Goal: Task Accomplishment & Management: Manage account settings

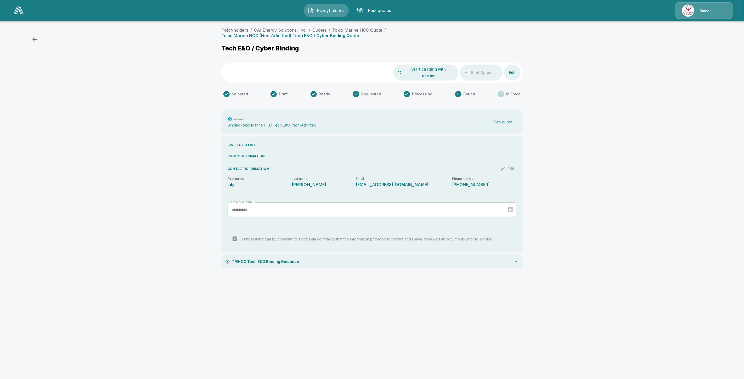
click at [346, 30] on link "Tokio Marine HCC Quote" at bounding box center [357, 29] width 50 height 5
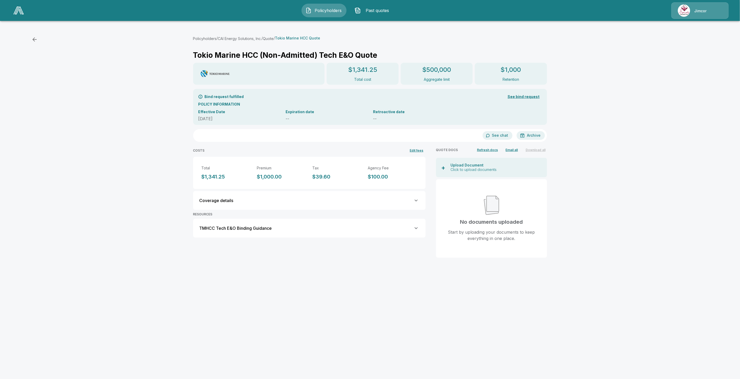
click at [244, 37] on button "CAI Energy Solutions, Inc." at bounding box center [240, 38] width 44 height 5
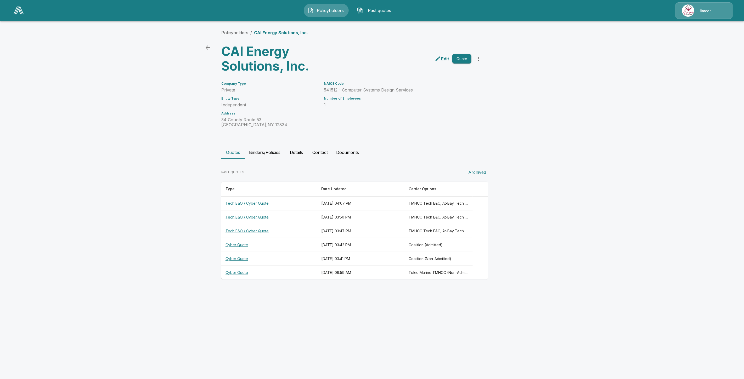
click at [273, 152] on button "Binders/Policies" at bounding box center [265, 152] width 40 height 13
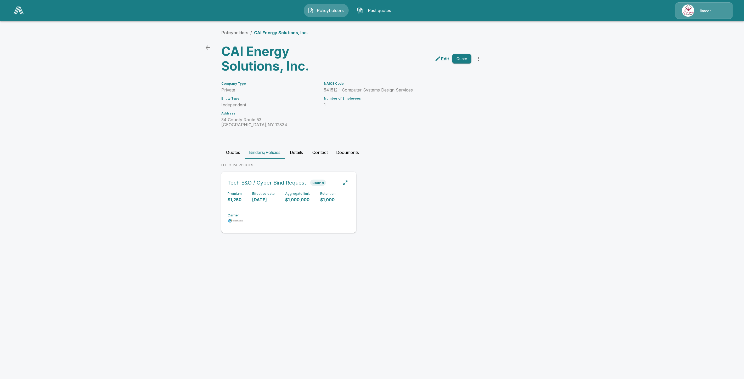
click at [279, 211] on div "Premium $1,250 Effective date 10/15/2025 Aggregate limit $1,000,000 Retention $…" at bounding box center [289, 208] width 122 height 33
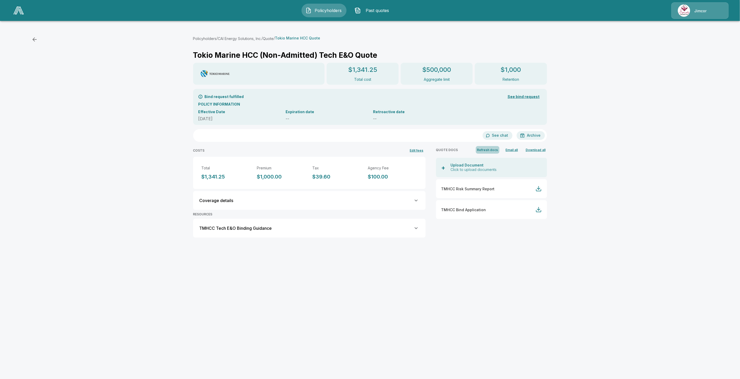
click at [492, 148] on button "Refresh docs" at bounding box center [488, 150] width 24 height 8
click at [489, 150] on button "Refresh docs" at bounding box center [488, 150] width 24 height 8
click at [492, 148] on button "Refresh docs" at bounding box center [488, 150] width 24 height 8
click at [492, 149] on button "Refresh docs" at bounding box center [488, 150] width 24 height 8
click at [498, 150] on button "Refresh docs" at bounding box center [488, 150] width 24 height 8
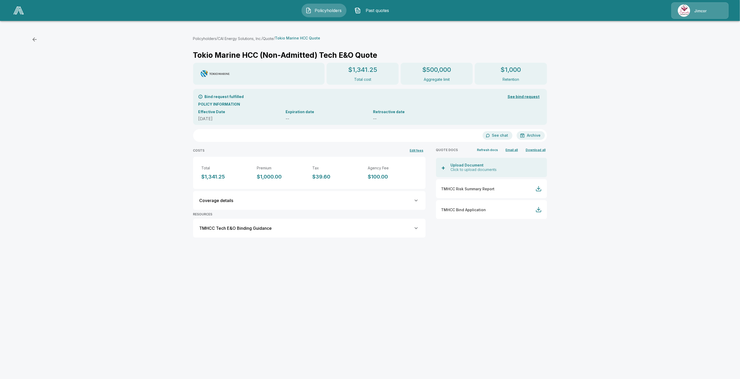
click at [490, 150] on button "Refresh docs" at bounding box center [488, 150] width 24 height 8
click at [248, 37] on button "CAI Energy Solutions, Inc." at bounding box center [240, 38] width 44 height 5
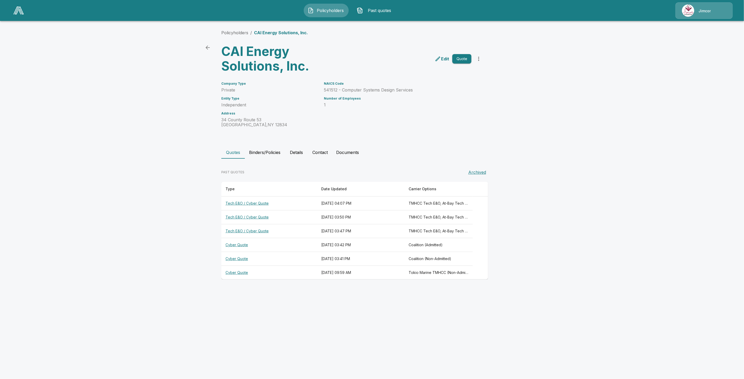
click at [254, 203] on th "Tech E&O / Cyber Quote" at bounding box center [269, 204] width 96 height 14
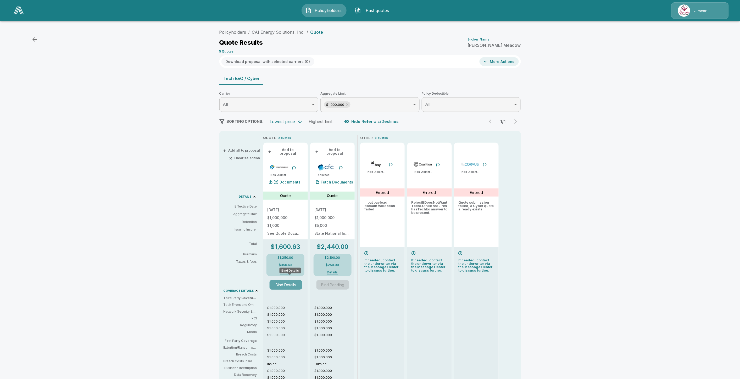
click at [290, 283] on button "Bind Details" at bounding box center [286, 284] width 32 height 9
click at [271, 36] on div "Policyholders / CAI Energy Solutions, Inc. / Quote Quote Results Broker Name Mi…" at bounding box center [369, 41] width 301 height 28
click at [272, 35] on li "CAI Energy Solutions, Inc." at bounding box center [278, 32] width 53 height 6
click at [274, 31] on link "CAI Energy Solutions, Inc." at bounding box center [278, 32] width 53 height 5
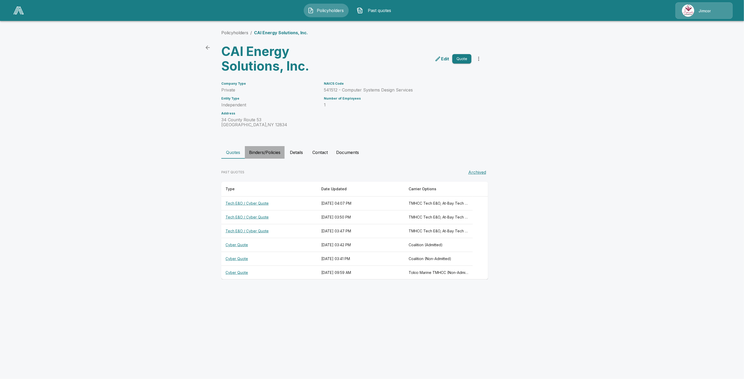
click at [263, 152] on button "Binders/Policies" at bounding box center [265, 152] width 40 height 13
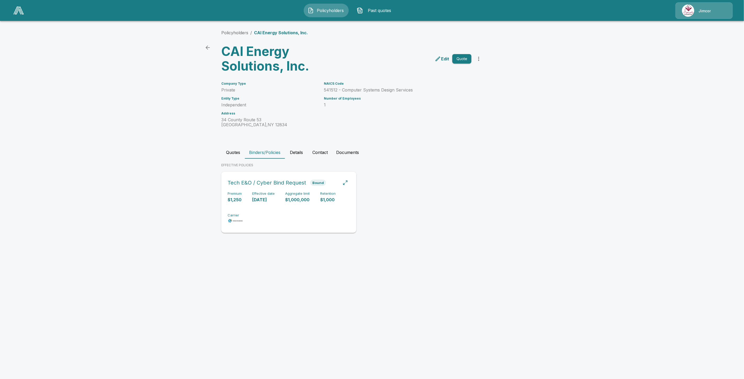
click at [242, 201] on div "Premium $1,250 Effective date 10/15/2025 Aggregate limit $1,000,000 Retention $…" at bounding box center [289, 208] width 122 height 33
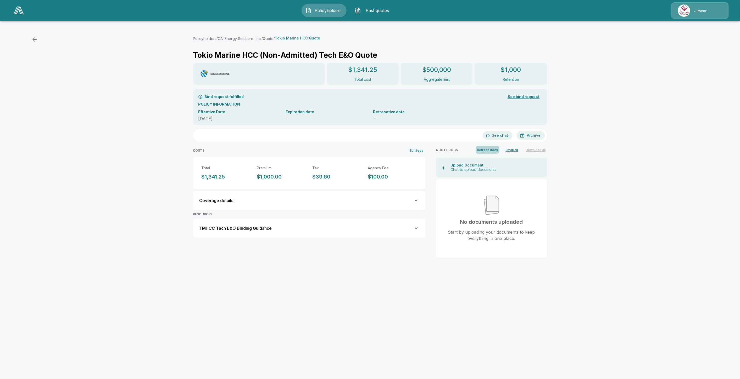
click at [495, 150] on button "Refresh docs" at bounding box center [488, 150] width 24 height 8
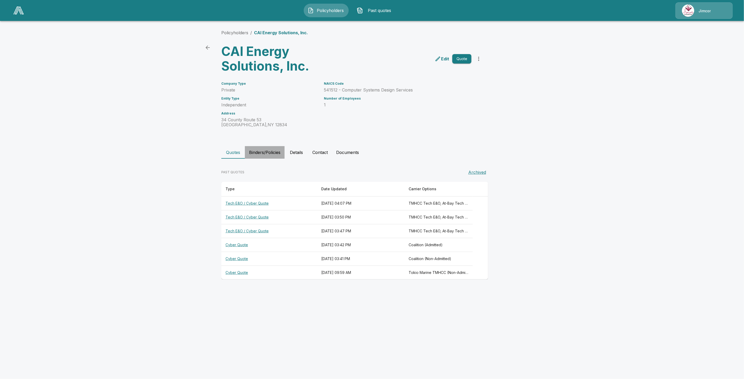
click at [268, 154] on button "Binders/Policies" at bounding box center [265, 152] width 40 height 13
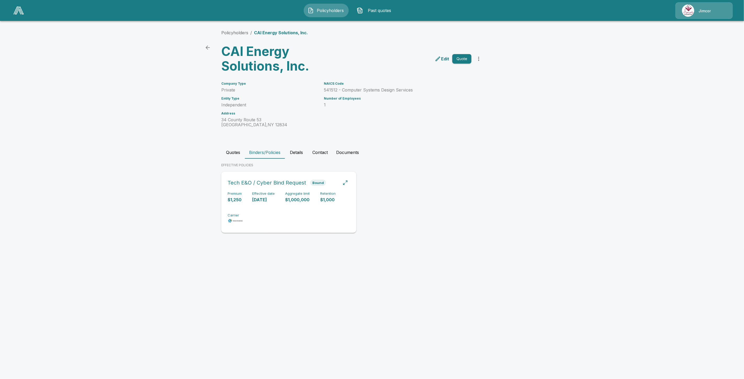
click at [265, 205] on div "Premium $1,250 Effective date 10/15/2025 Aggregate limit $1,000,000 Retention $…" at bounding box center [289, 208] width 122 height 33
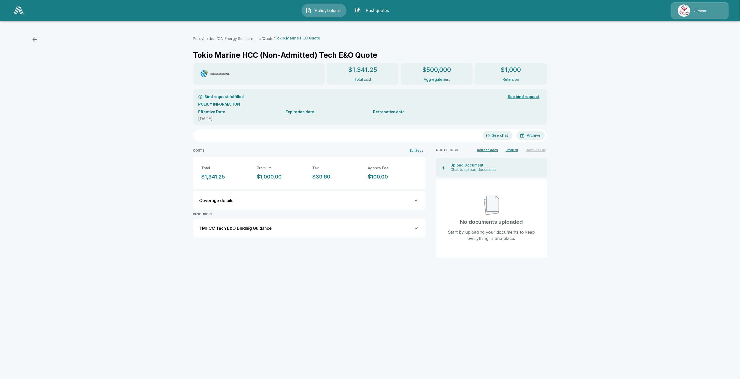
click at [322, 202] on div "Coverage details" at bounding box center [309, 201] width 220 height 6
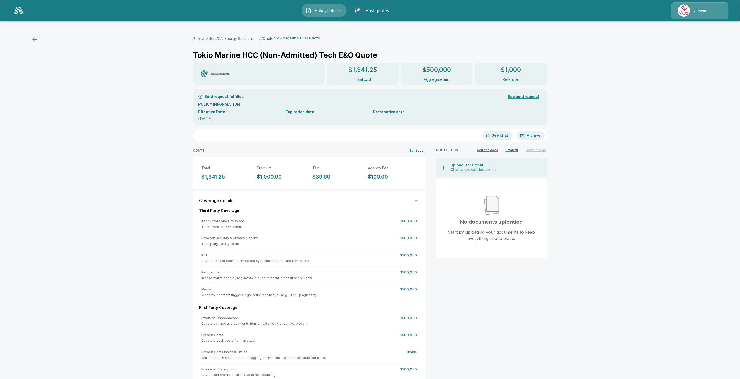
click at [386, 202] on div "Coverage details" at bounding box center [309, 201] width 220 height 6
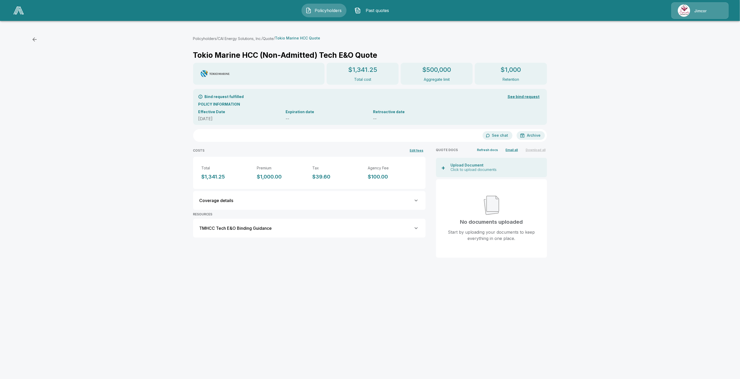
click at [488, 150] on button "Refresh docs" at bounding box center [488, 150] width 24 height 8
click at [491, 149] on button "Refresh docs" at bounding box center [488, 150] width 24 height 8
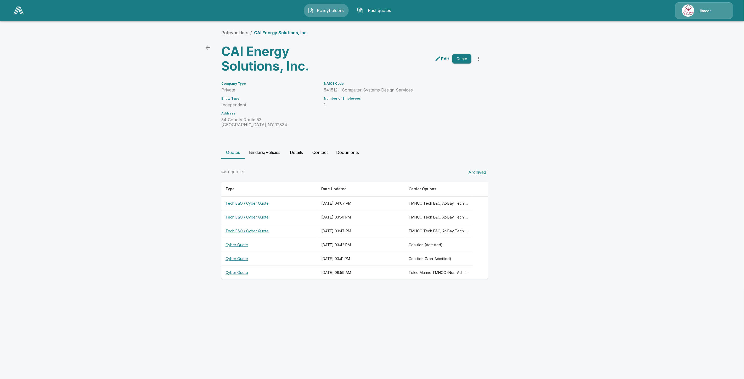
click at [249, 217] on th "Tech E&O / Cyber Quote" at bounding box center [269, 218] width 96 height 14
click at [262, 206] on th "Tech E&O / Cyber Quote" at bounding box center [269, 204] width 96 height 14
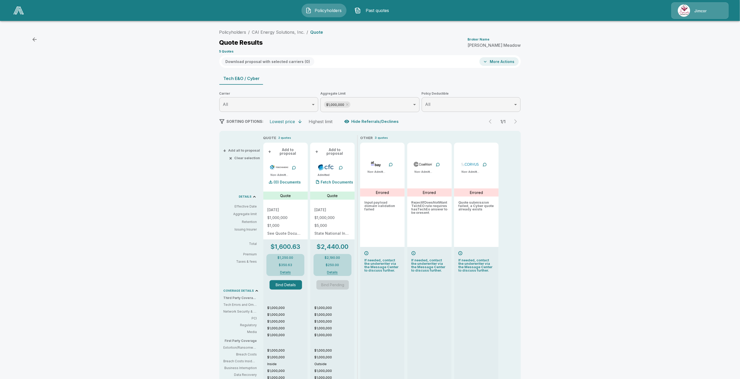
click at [293, 281] on button "Bind Details" at bounding box center [286, 284] width 32 height 9
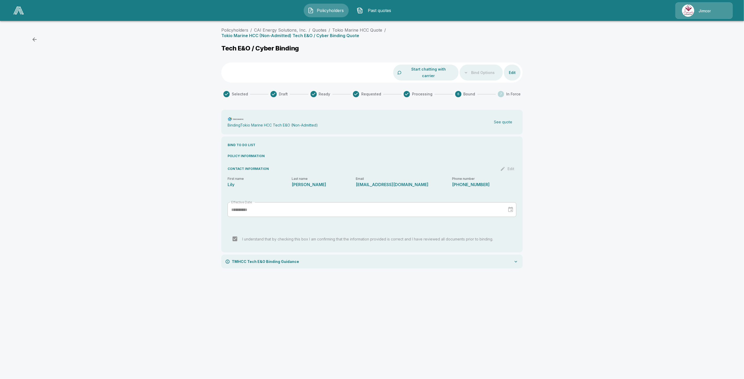
click at [508, 117] on button "See quote" at bounding box center [503, 122] width 27 height 11
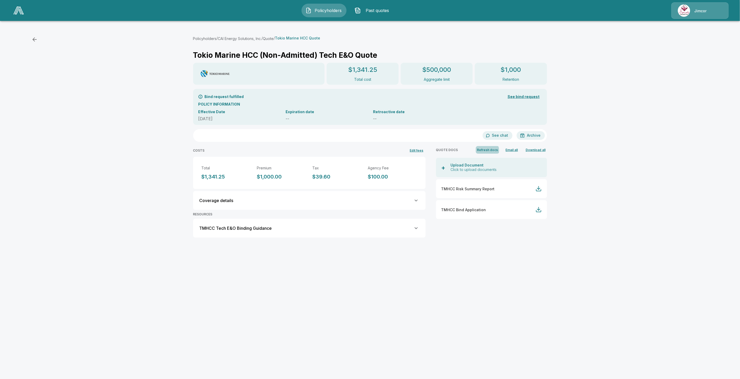
click at [488, 150] on button "Refresh docs" at bounding box center [488, 150] width 24 height 8
click at [497, 150] on button "Refresh docs" at bounding box center [488, 150] width 24 height 8
click at [274, 38] on button "Quote" at bounding box center [268, 38] width 11 height 5
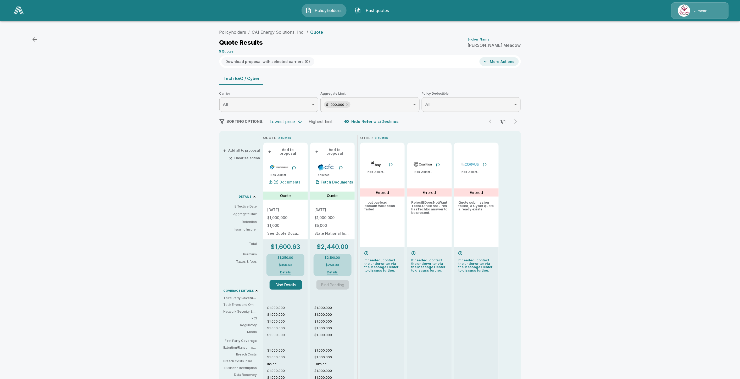
click at [292, 181] on p "(2) Documents" at bounding box center [287, 183] width 27 height 4
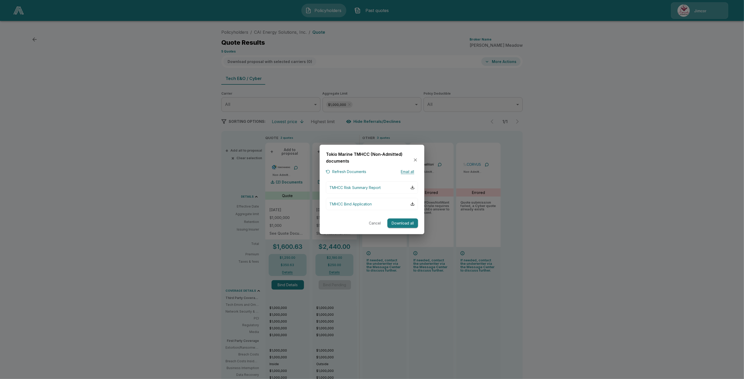
click at [353, 168] on div "Tokio Marine TMHCC (Non-Admitted) documents" at bounding box center [372, 160] width 92 height 18
click at [357, 176] on div "Tokio Marine TMHCC (Non-Admitted) documents Refresh Documents Email all TMHCC R…" at bounding box center [372, 189] width 105 height 89
click at [359, 173] on button "Refresh Documents" at bounding box center [346, 172] width 40 height 7
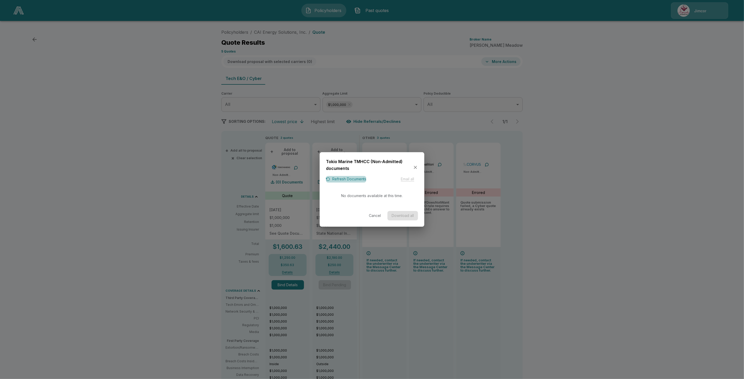
click at [345, 177] on button "Refresh Documents" at bounding box center [346, 179] width 40 height 7
click at [377, 218] on button "Cancel" at bounding box center [375, 216] width 17 height 10
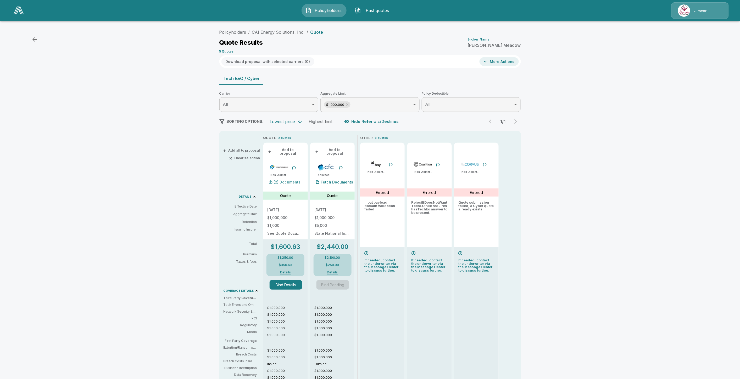
click at [296, 181] on p "(2) Documents" at bounding box center [287, 183] width 27 height 4
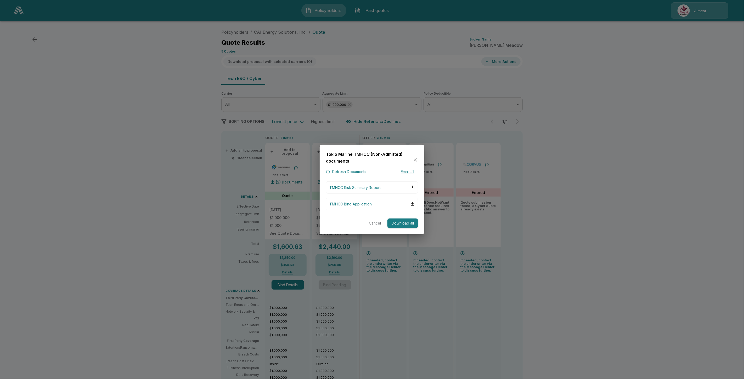
click at [164, 201] on div at bounding box center [372, 189] width 744 height 379
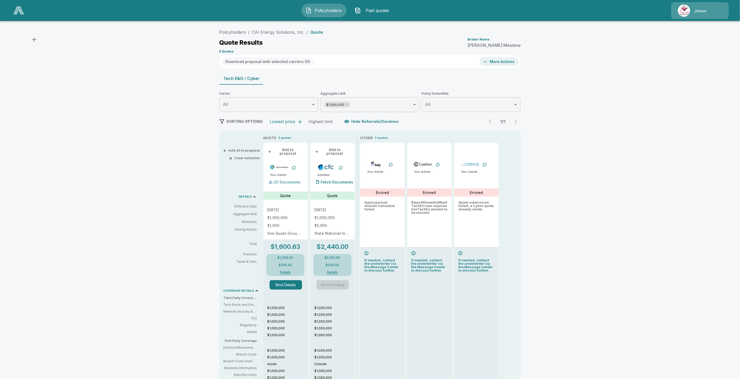
click at [291, 181] on div "(2) Documents" at bounding box center [283, 182] width 33 height 10
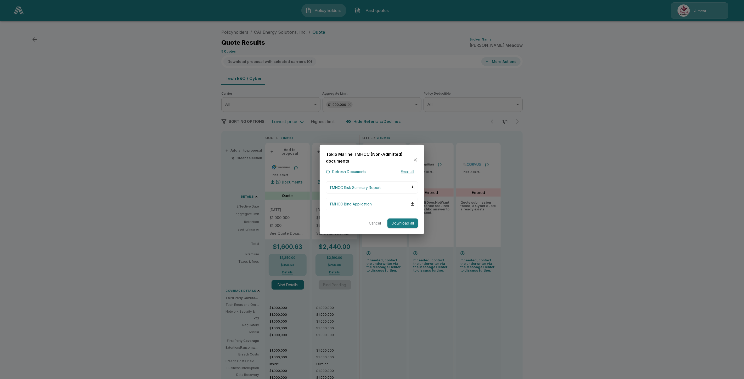
click at [353, 169] on button "Refresh Documents" at bounding box center [346, 172] width 40 height 7
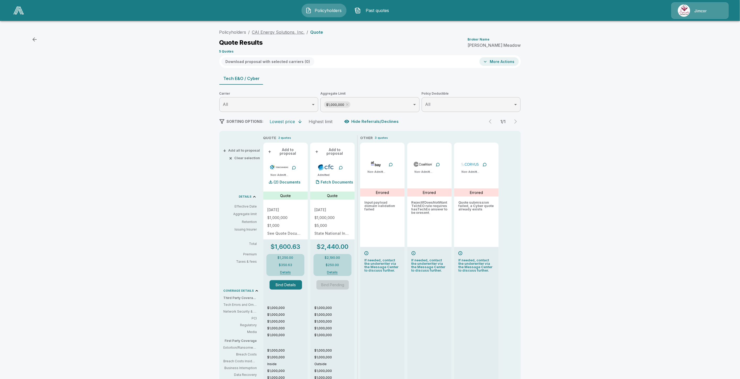
click at [278, 33] on link "CAI Energy Solutions, Inc." at bounding box center [278, 32] width 53 height 5
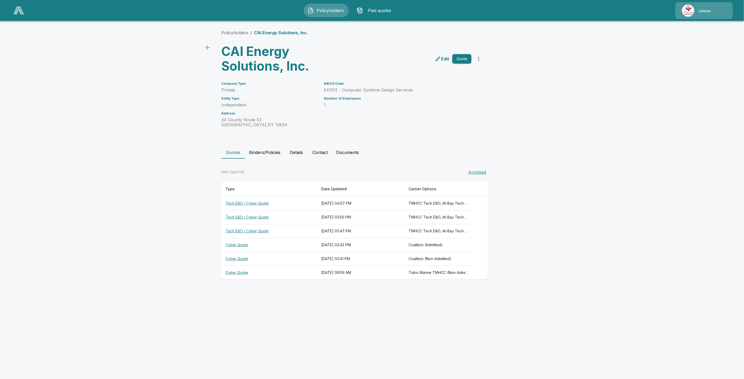
click at [273, 155] on button "Binders/Policies" at bounding box center [265, 152] width 40 height 13
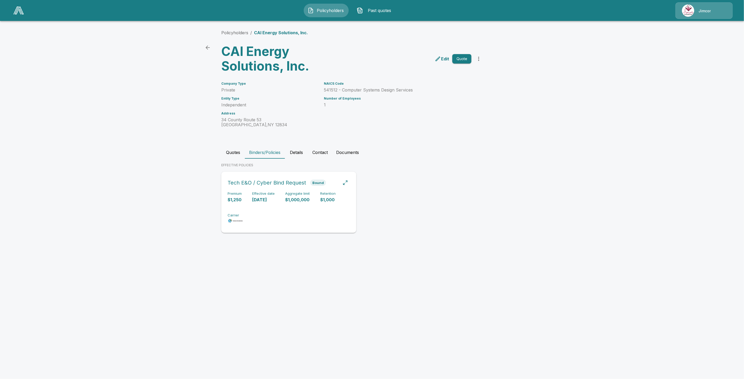
click at [317, 221] on div "Premium $1,250 Effective date [DATE] Aggregate limit $1,000,000 Retention $1,00…" at bounding box center [289, 208] width 122 height 33
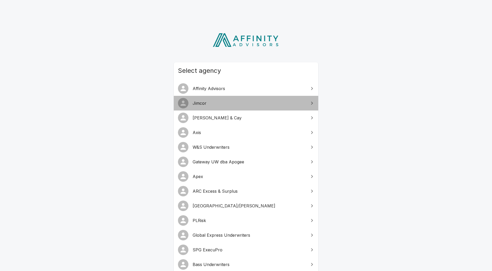
click at [223, 105] on span "Jimcor" at bounding box center [249, 103] width 113 height 6
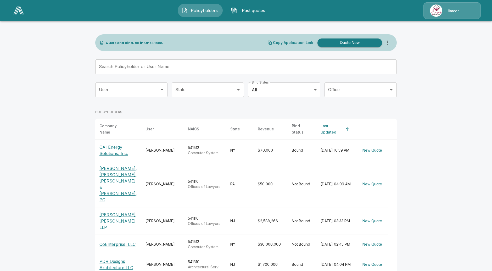
click at [442, 19] on header "Policyholders Past quotes Jimcor" at bounding box center [246, 10] width 492 height 21
click at [443, 15] on div "Jimcor" at bounding box center [451, 10] width 57 height 16
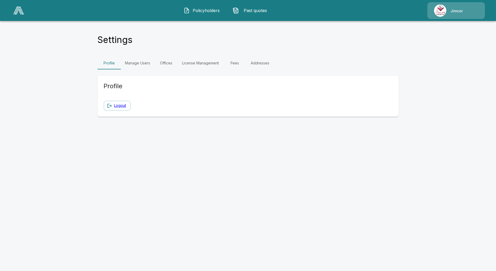
click at [138, 62] on link "Manage Users" at bounding box center [137, 63] width 33 height 13
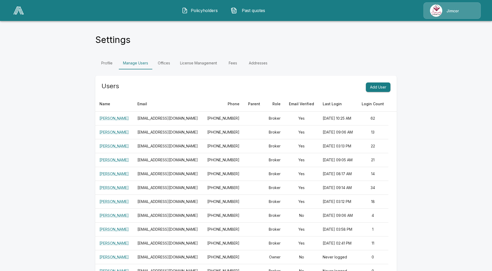
click at [232, 61] on link "Fees" at bounding box center [233, 63] width 24 height 13
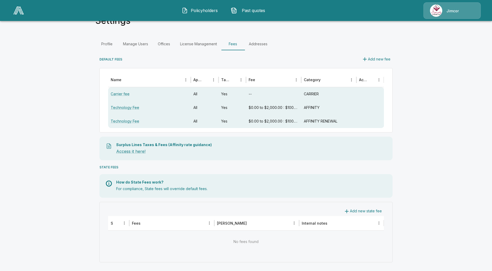
scroll to position [20, 0]
click at [361, 206] on button "Add new state fee" at bounding box center [362, 210] width 42 height 10
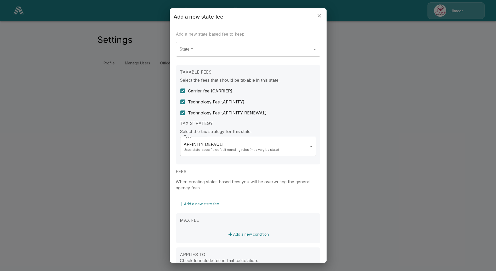
click at [117, 65] on div "**********" at bounding box center [248, 135] width 496 height 271
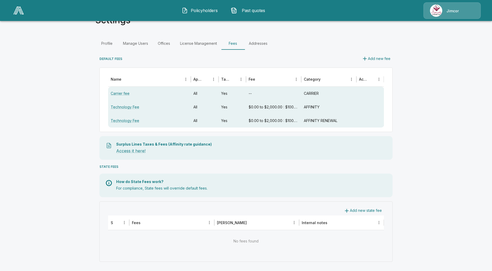
scroll to position [20, 0]
click at [371, 211] on button "Add new state fee" at bounding box center [362, 210] width 42 height 10
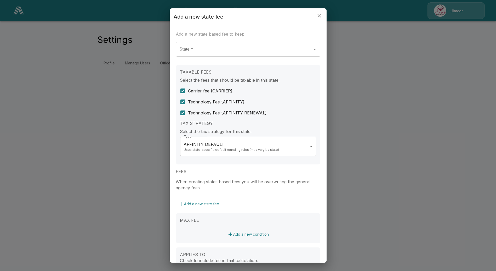
drag, startPoint x: 235, startPoint y: 32, endPoint x: 232, endPoint y: 36, distance: 4.7
click at [234, 33] on h6 "Add a new state based fee to keep" at bounding box center [248, 33] width 144 height 7
click at [228, 38] on div "Add a new state based fee to keep" at bounding box center [248, 36] width 144 height 12
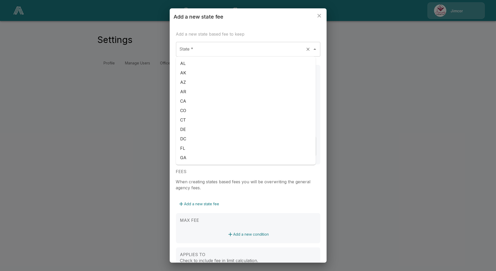
click at [227, 43] on div "State *" at bounding box center [248, 49] width 144 height 15
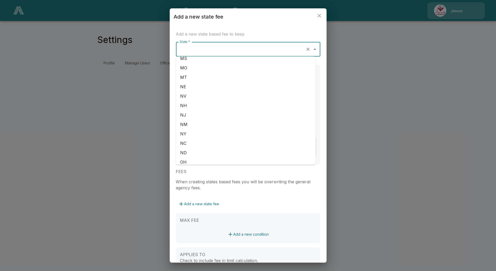
scroll to position [232, 0]
click at [190, 134] on li "NY" at bounding box center [246, 132] width 140 height 9
type input "**"
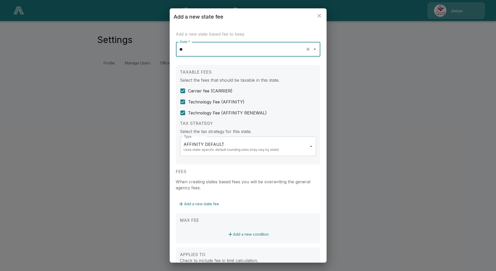
click at [232, 76] on body "**********" at bounding box center [248, 38] width 496 height 76
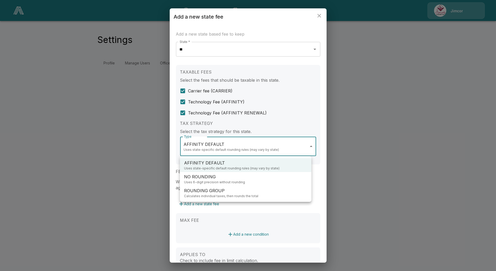
click at [318, 195] on div at bounding box center [248, 135] width 496 height 271
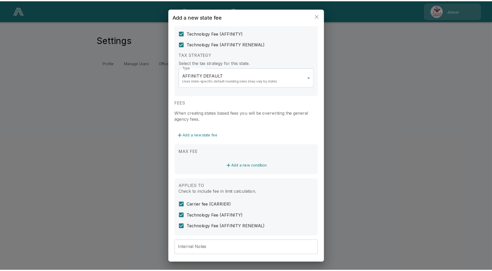
scroll to position [115, 0]
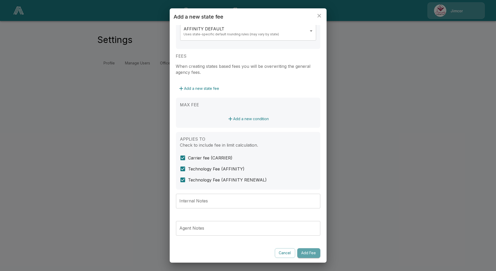
click at [307, 254] on button "Add Fee" at bounding box center [308, 253] width 23 height 10
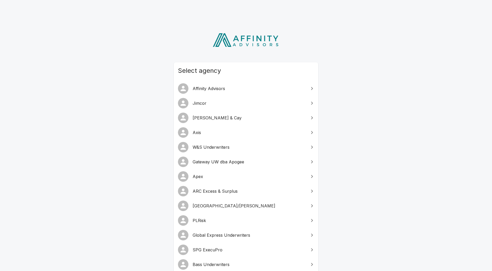
click at [210, 105] on span "Jimcor" at bounding box center [249, 103] width 113 height 6
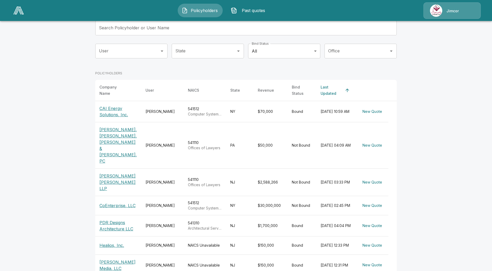
scroll to position [58, 0]
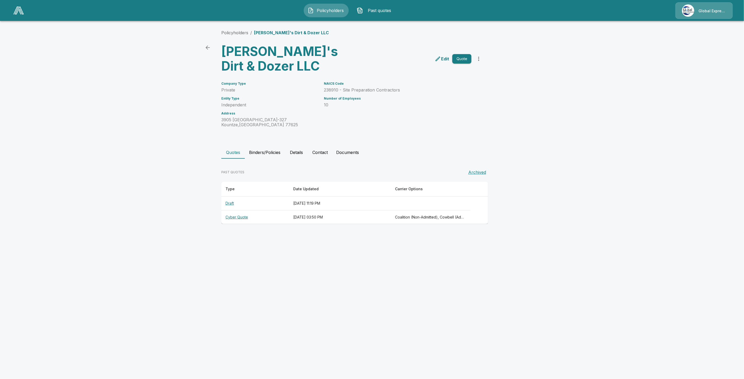
click at [19, 6] on link at bounding box center [18, 10] width 15 height 12
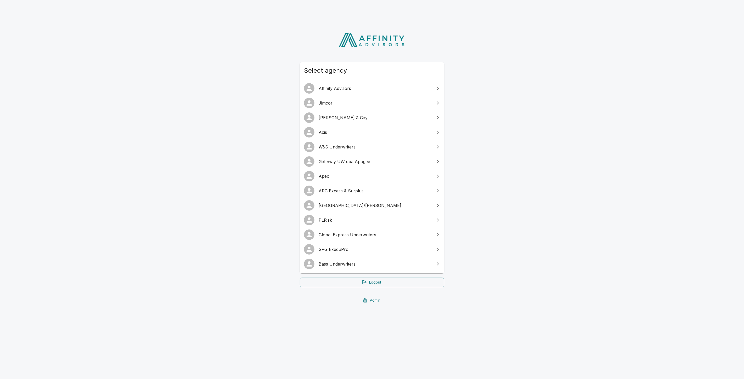
click at [330, 144] on span "W&S Underwriters" at bounding box center [375, 147] width 113 height 6
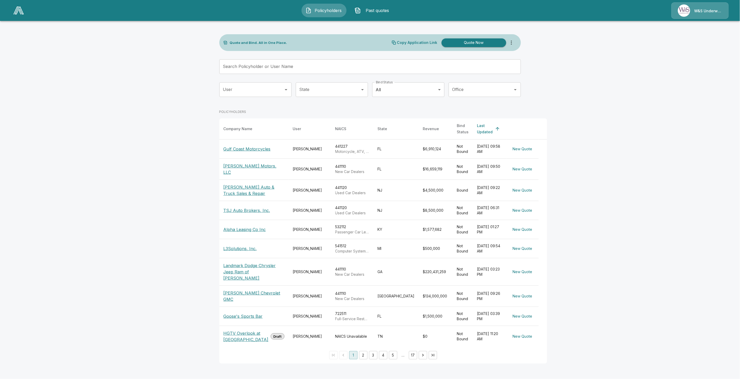
click at [232, 146] on p "Gulf Coast Motorcycles" at bounding box center [246, 149] width 47 height 6
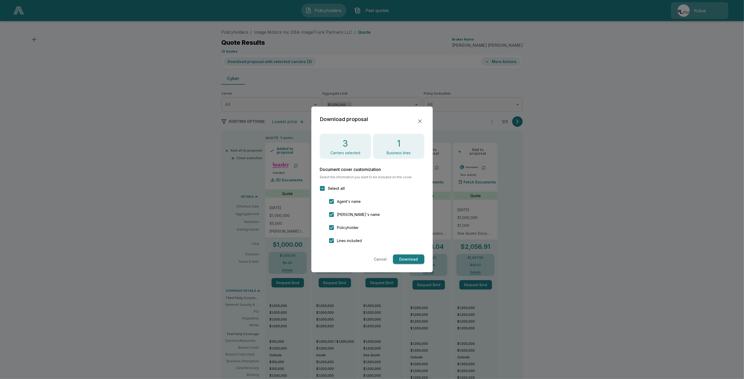
click at [588, 59] on div at bounding box center [372, 189] width 744 height 379
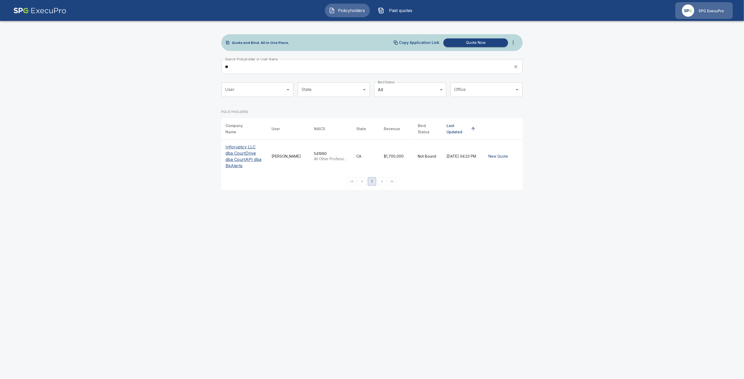
click at [694, 12] on img at bounding box center [688, 10] width 12 height 12
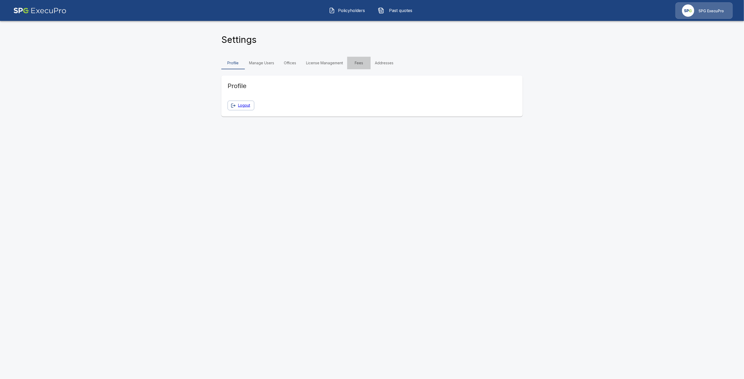
click at [356, 63] on link "Fees" at bounding box center [359, 63] width 24 height 13
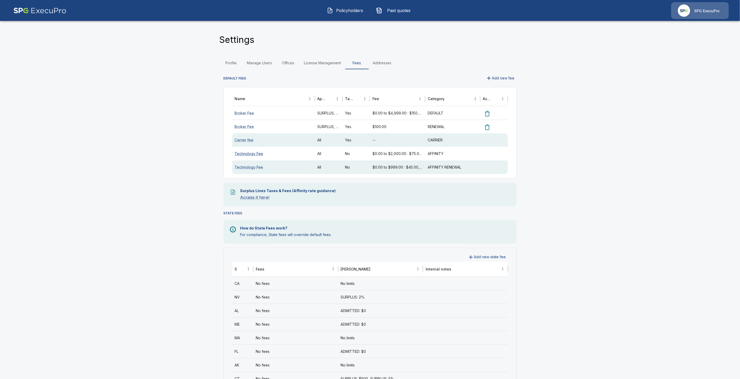
click at [249, 154] on link "Technology Fee" at bounding box center [249, 153] width 29 height 4
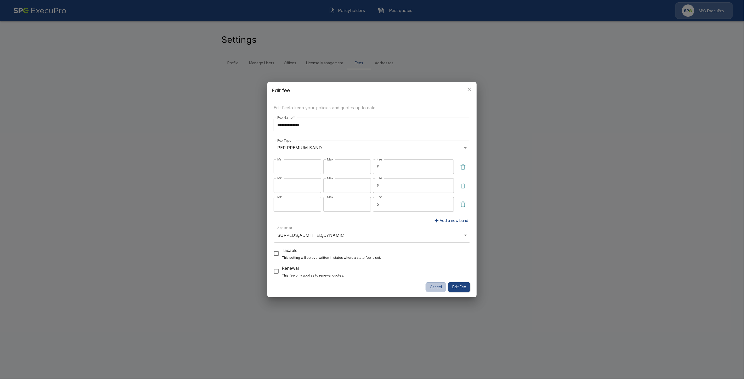
click at [437, 289] on button "Cancel" at bounding box center [436, 288] width 20 height 10
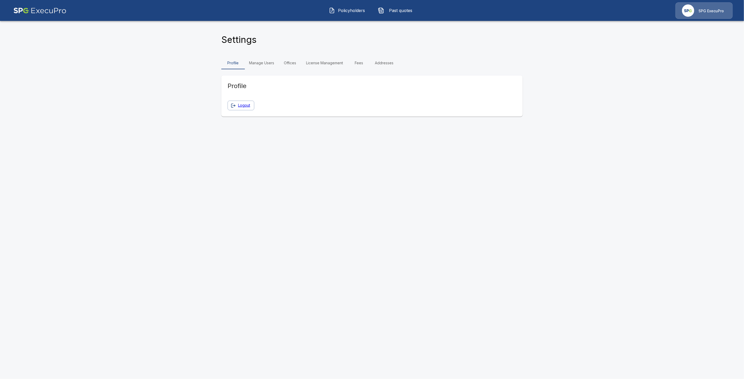
click at [363, 66] on link "Fees" at bounding box center [359, 63] width 24 height 13
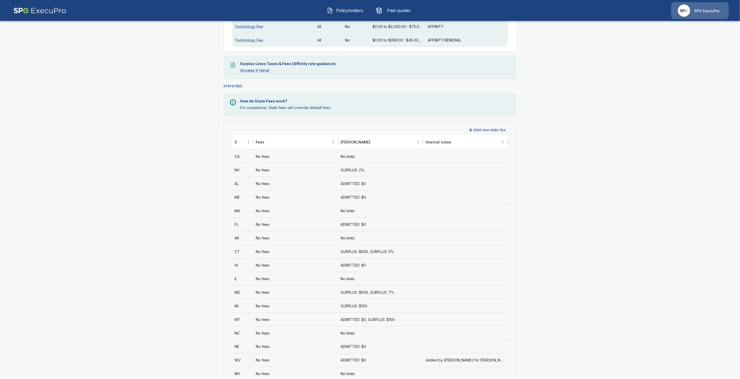
scroll to position [145, 0]
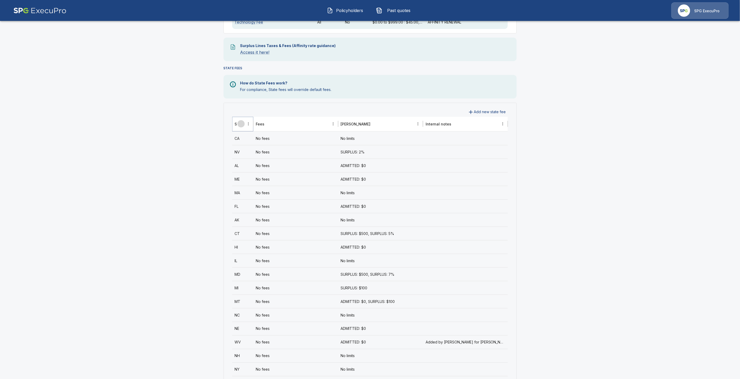
click at [241, 124] on icon "Sort" at bounding box center [241, 124] width 5 height 5
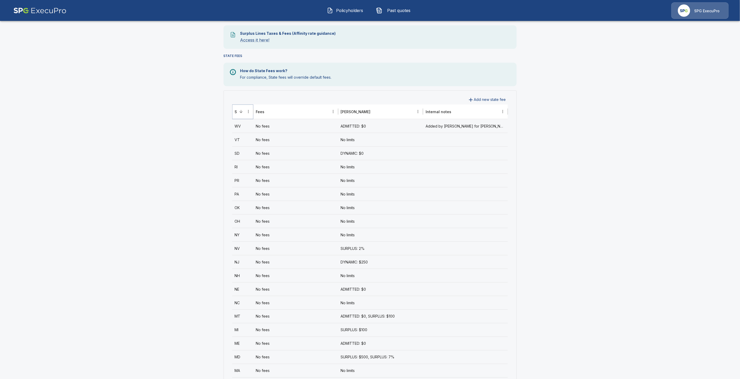
scroll to position [174, 0]
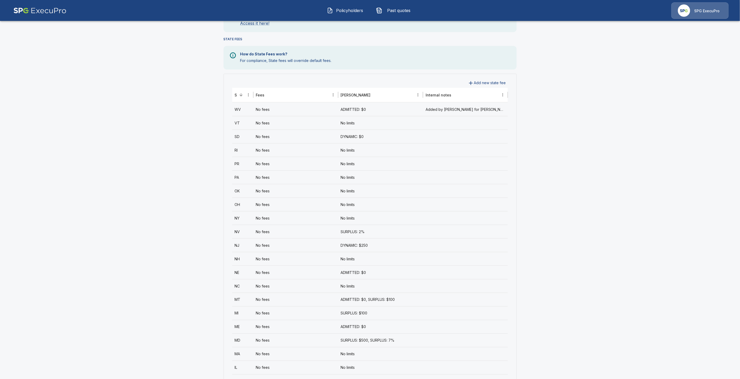
click at [244, 262] on div "NH" at bounding box center [242, 259] width 21 height 14
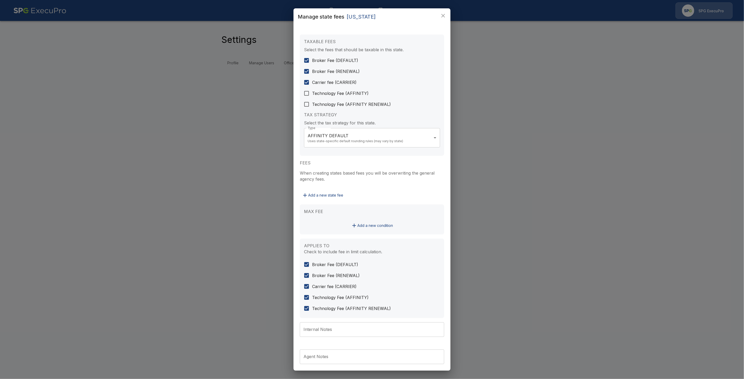
click at [433, 320] on div "**********" at bounding box center [372, 211] width 144 height 352
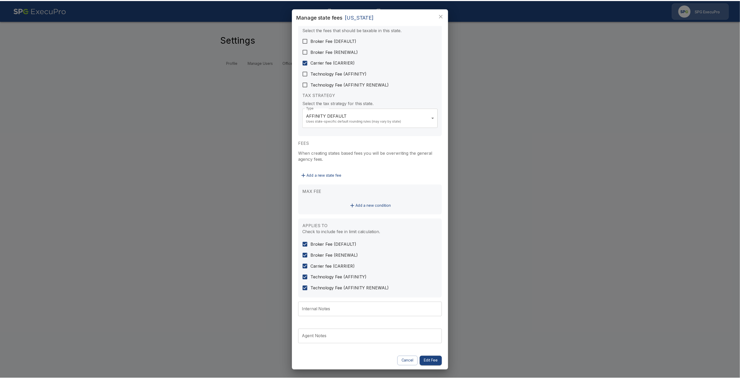
scroll to position [20, 0]
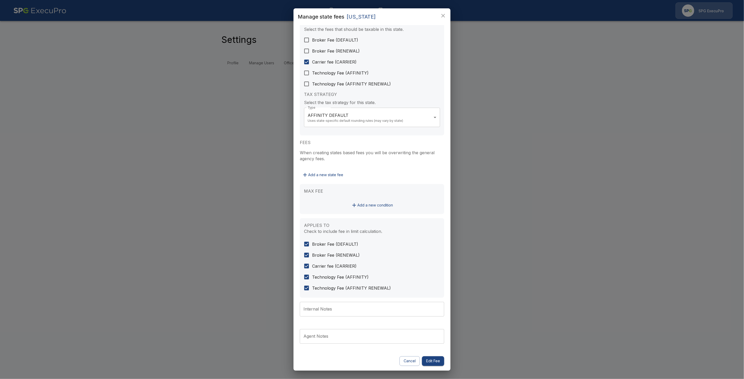
click at [428, 360] on button "Edit Fee" at bounding box center [433, 362] width 22 height 10
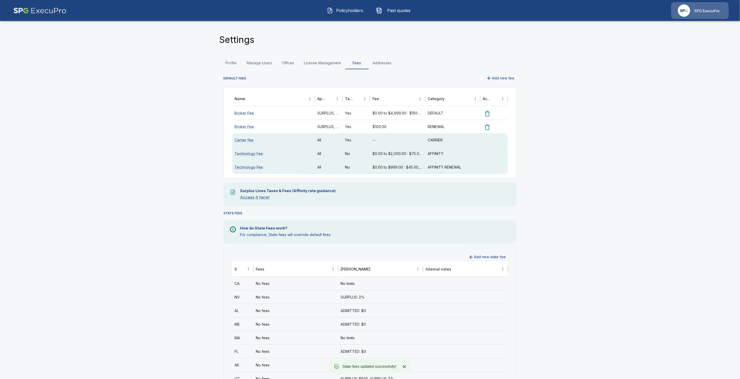
drag, startPoint x: 647, startPoint y: 183, endPoint x: 598, endPoint y: 179, distance: 49.3
click at [647, 183] on main "Settings Profile Manage Users Offices License Management Fees Addresses DEFAULT…" at bounding box center [370, 322] width 740 height 645
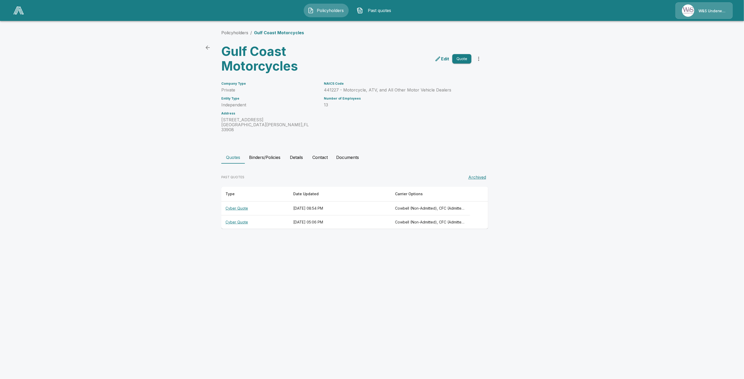
click at [243, 204] on th "Cyber Quote" at bounding box center [255, 209] width 68 height 14
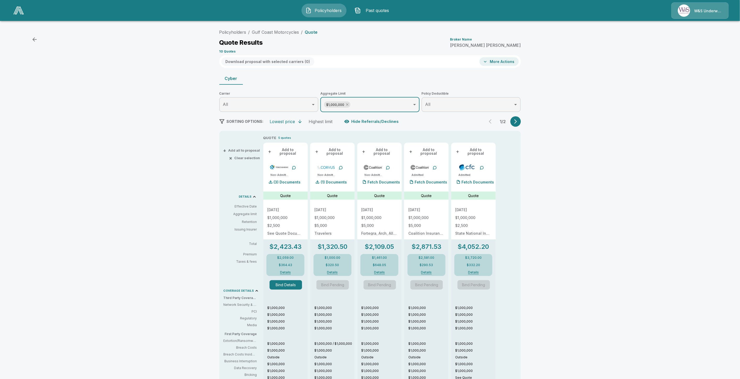
click at [348, 105] on icon at bounding box center [347, 105] width 4 height 4
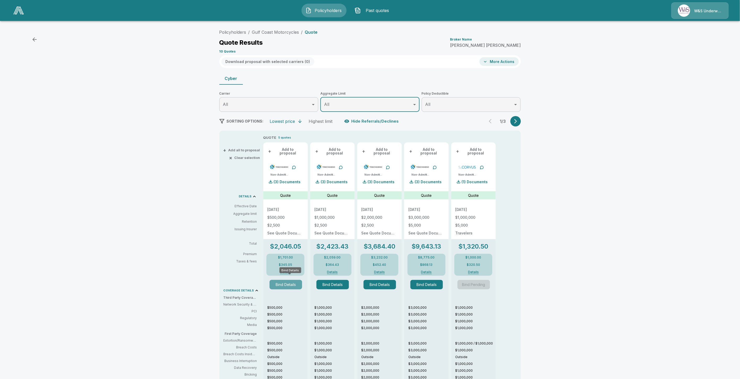
click at [292, 284] on button "Bind Details" at bounding box center [286, 284] width 32 height 9
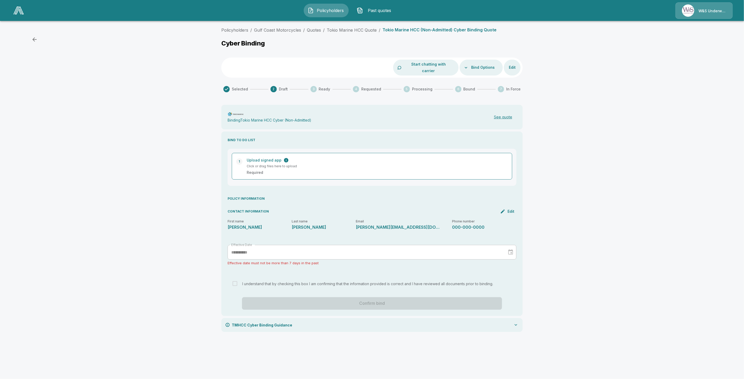
click at [484, 63] on button "Bind Options" at bounding box center [483, 68] width 28 height 10
click at [470, 78] on li "Mark as manual bind" at bounding box center [472, 75] width 50 height 9
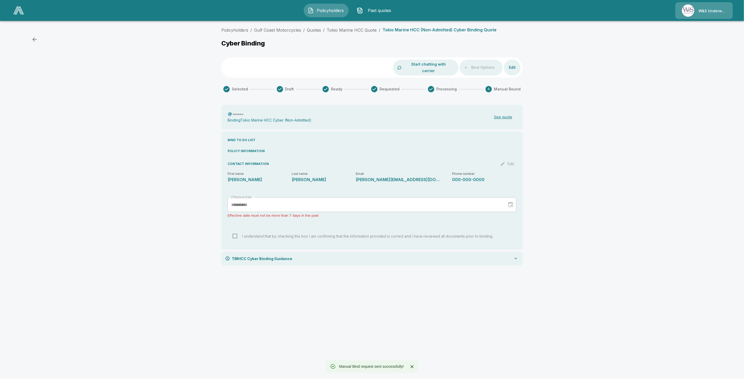
click at [317, 8] on span "Policyholders" at bounding box center [330, 10] width 29 height 6
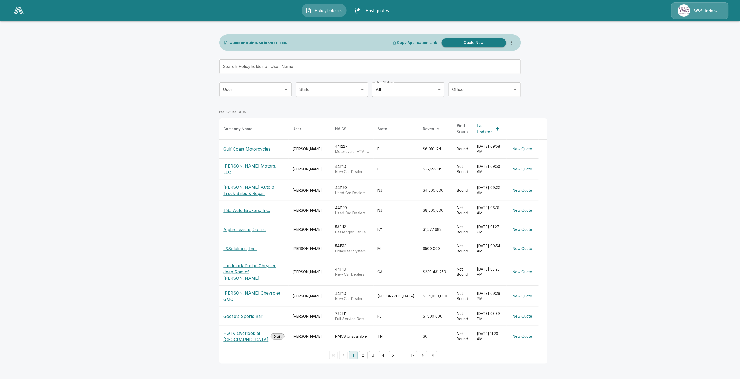
click at [243, 166] on p "[PERSON_NAME] Motors, LLC" at bounding box center [253, 169] width 61 height 13
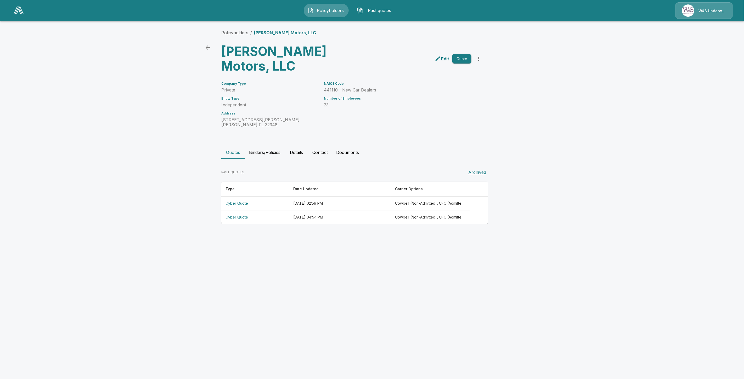
click at [244, 203] on th "Cyber Quote" at bounding box center [255, 204] width 68 height 14
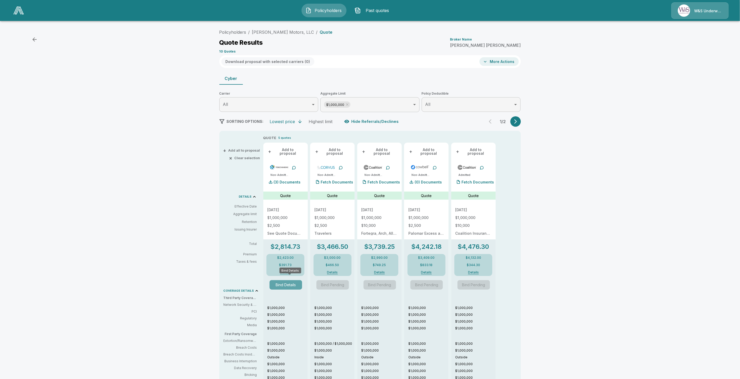
click at [292, 282] on button "Bind Details" at bounding box center [286, 284] width 32 height 9
click at [299, 181] on p "(0) Documents" at bounding box center [287, 183] width 27 height 4
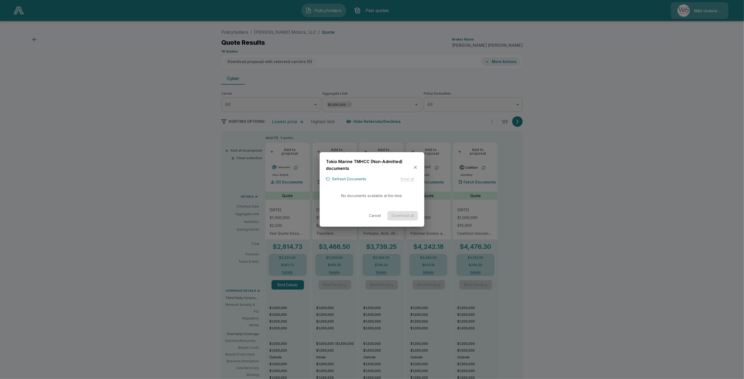
click at [358, 179] on button "Refresh Documents" at bounding box center [346, 179] width 40 height 7
click at [416, 168] on icon "button" at bounding box center [415, 167] width 3 height 3
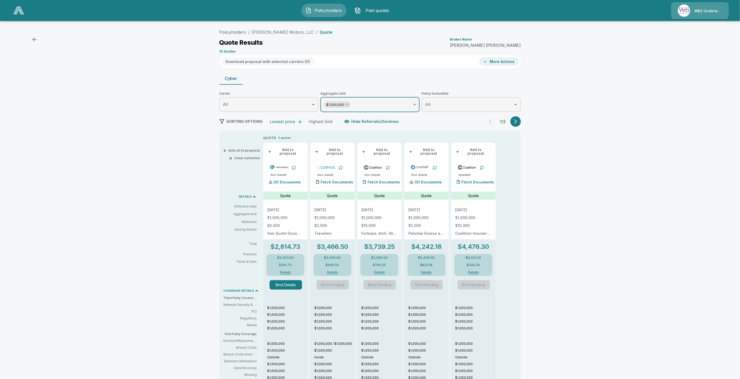
click at [348, 104] on icon at bounding box center [347, 105] width 2 height 2
click at [285, 181] on p "(2) Documents" at bounding box center [287, 183] width 27 height 4
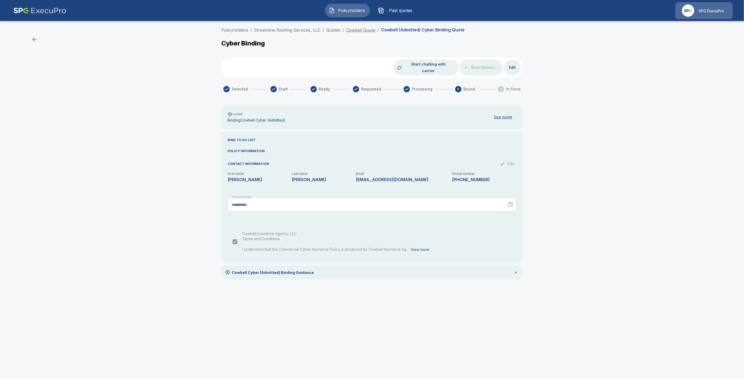
click at [363, 31] on link "Cowbell Quote" at bounding box center [360, 29] width 29 height 5
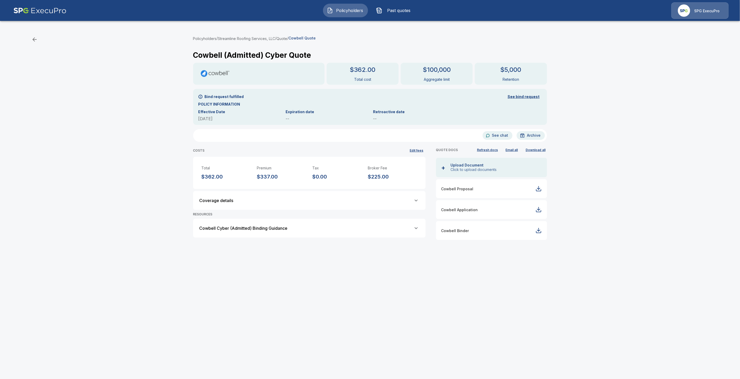
click at [472, 232] on p "Cowbell Binder" at bounding box center [488, 230] width 94 height 5
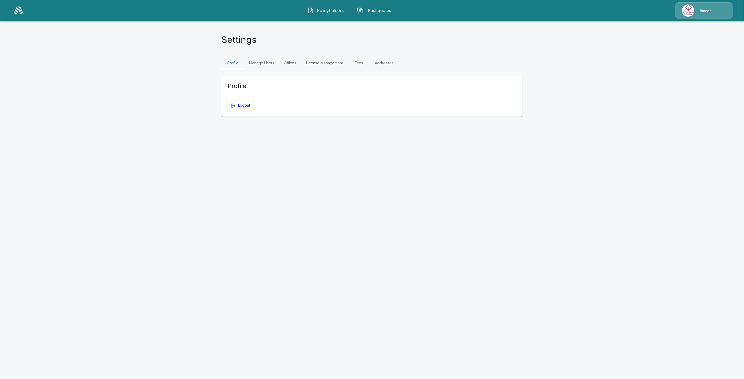
click at [281, 64] on link "Offices" at bounding box center [290, 63] width 24 height 13
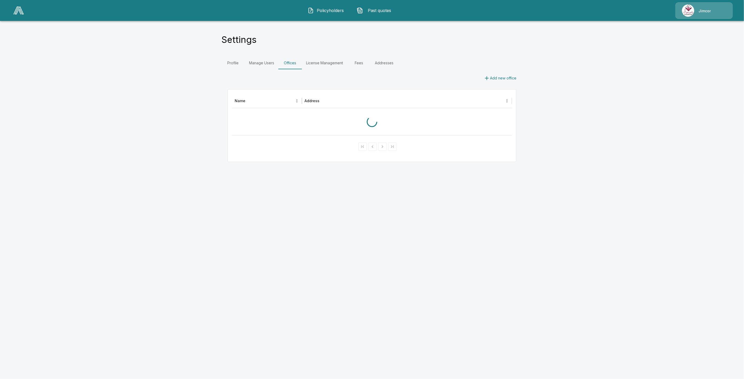
click at [356, 62] on link "Fees" at bounding box center [359, 63] width 24 height 13
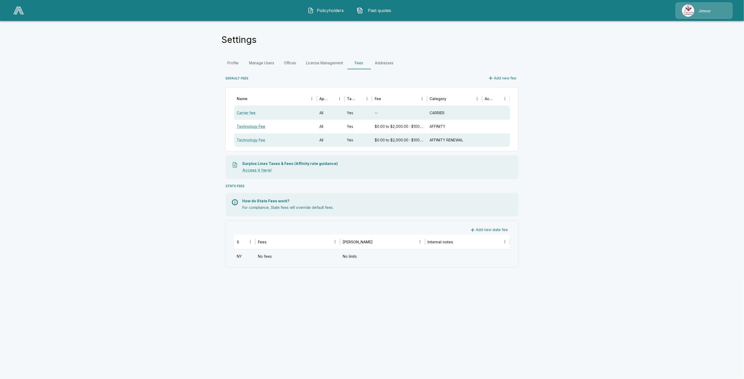
click at [245, 126] on link "Technology Fee" at bounding box center [251, 126] width 29 height 4
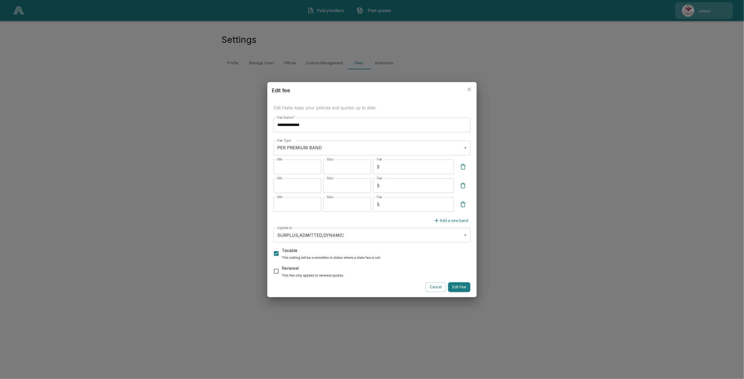
click at [469, 89] on icon "close" at bounding box center [469, 89] width 6 height 6
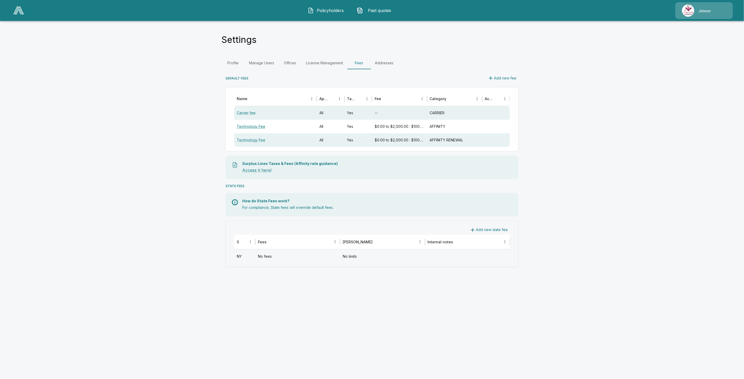
click at [261, 127] on link "Technology Fee" at bounding box center [251, 126] width 29 height 4
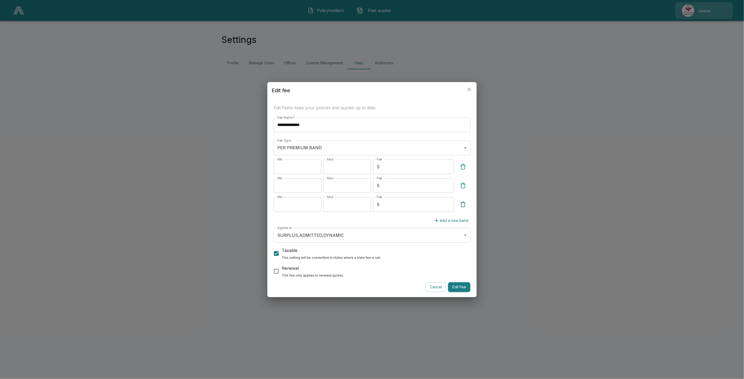
click at [429, 288] on button "Cancel" at bounding box center [436, 288] width 20 height 10
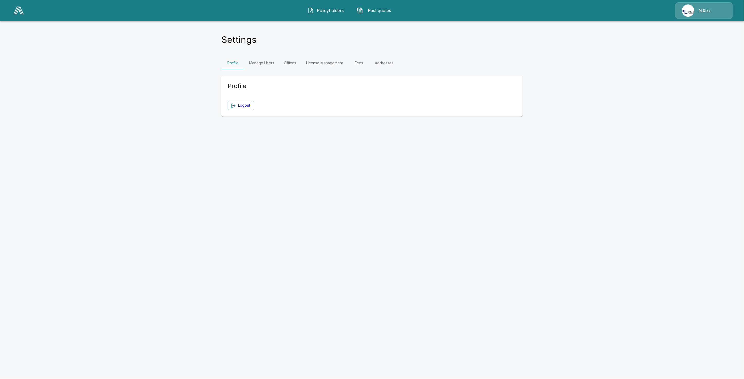
click at [364, 61] on link "Fees" at bounding box center [359, 63] width 24 height 13
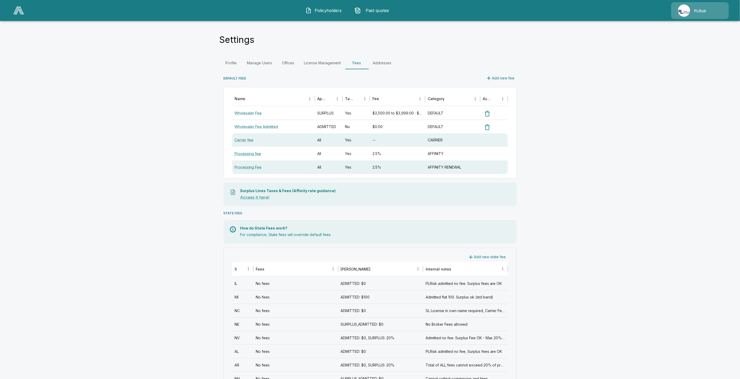
click at [257, 153] on link "Processing fee" at bounding box center [248, 153] width 26 height 4
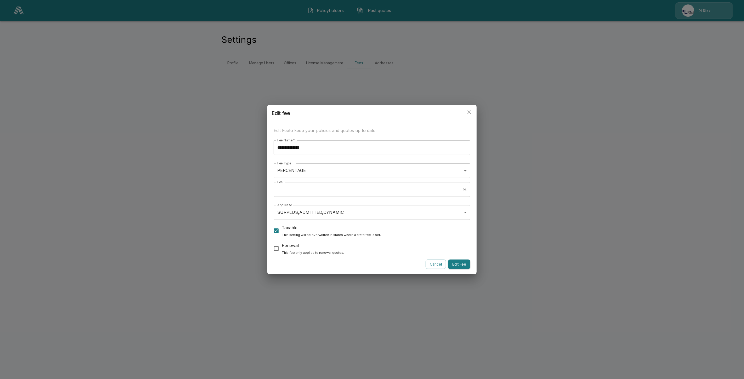
click at [430, 265] on button "Cancel" at bounding box center [436, 265] width 20 height 10
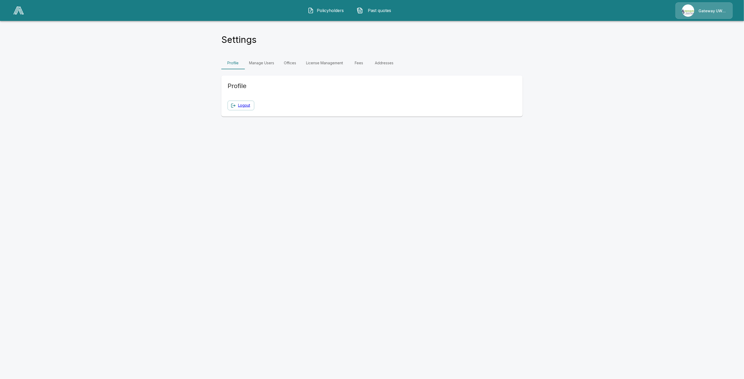
click at [359, 62] on link "Fees" at bounding box center [359, 63] width 24 height 13
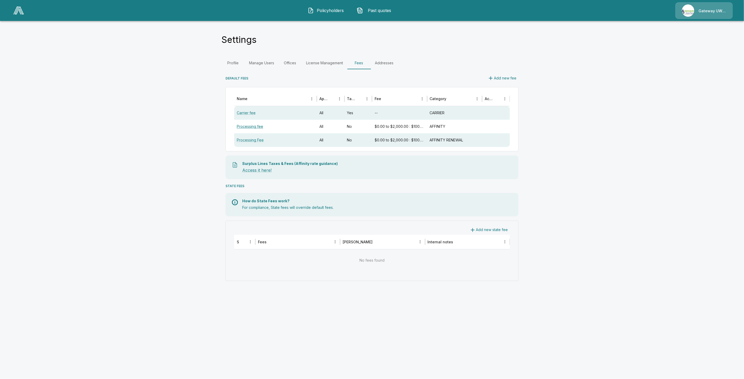
click at [249, 125] on link "Processing fee" at bounding box center [250, 126] width 26 height 4
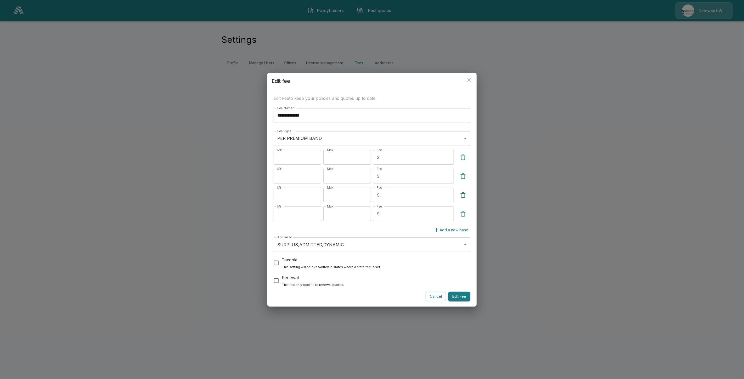
click at [429, 296] on button "Cancel" at bounding box center [436, 297] width 20 height 10
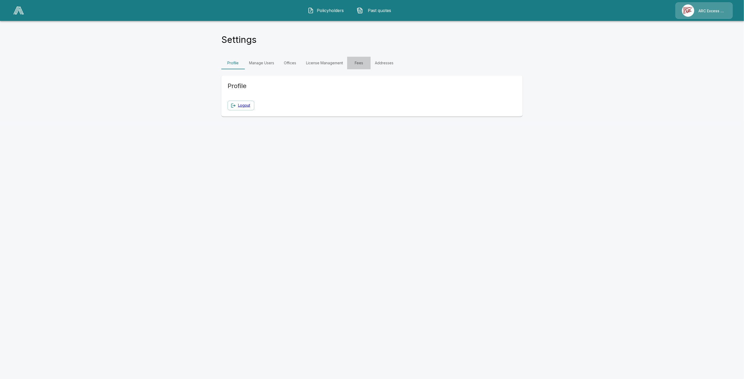
click at [355, 63] on link "Fees" at bounding box center [359, 63] width 24 height 13
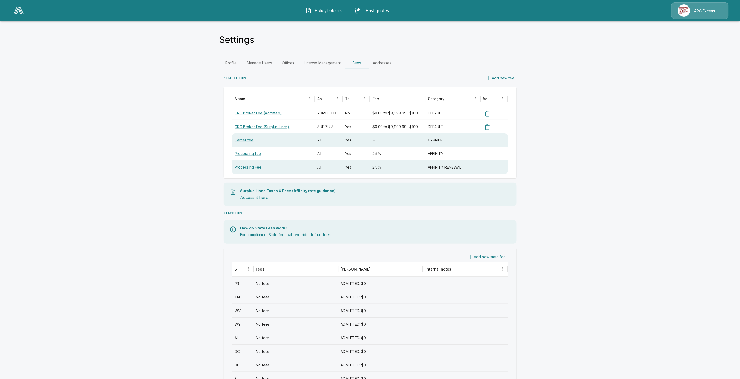
click at [249, 157] on div "Processing fee" at bounding box center [273, 154] width 83 height 14
click at [251, 153] on link "Processing fee" at bounding box center [248, 153] width 26 height 4
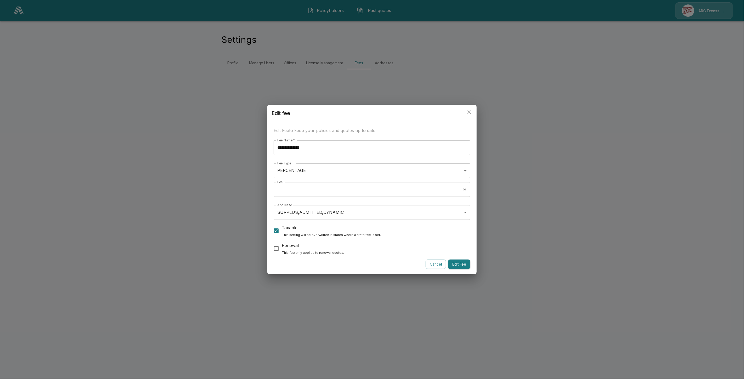
click at [431, 262] on button "Cancel" at bounding box center [436, 265] width 20 height 10
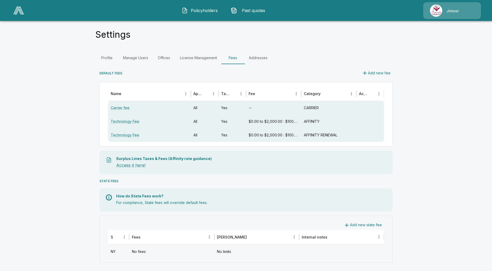
scroll to position [7, 0]
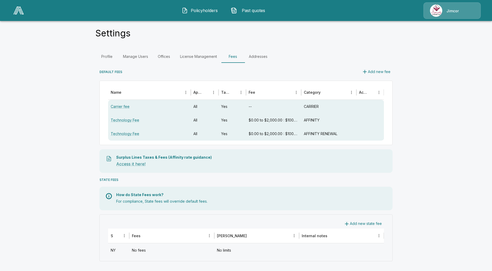
click at [155, 255] on div "No fees" at bounding box center [171, 250] width 85 height 14
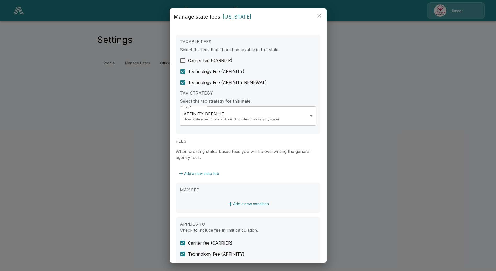
click at [321, 16] on icon "close" at bounding box center [319, 16] width 6 height 6
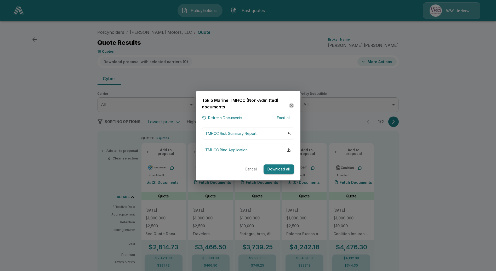
click at [291, 105] on icon "button" at bounding box center [291, 105] width 5 height 5
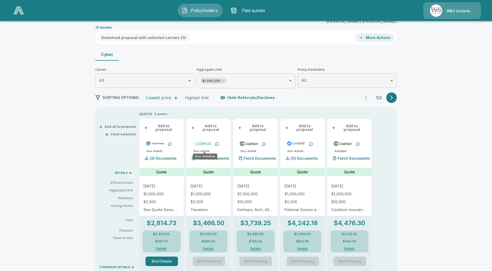
scroll to position [29, 0]
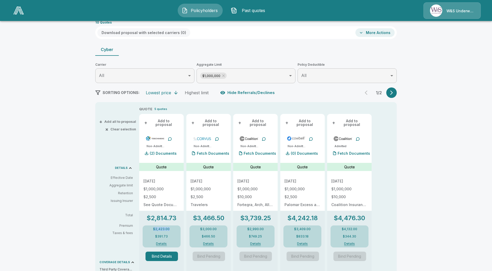
drag, startPoint x: 173, startPoint y: 227, endPoint x: 154, endPoint y: 228, distance: 19.4
click at [154, 228] on div "$2,423.00 $391.73 Details" at bounding box center [162, 236] width 38 height 22
copy p "$2,423.00"
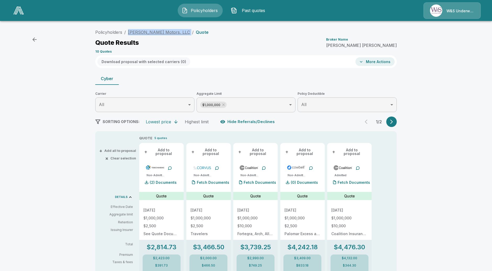
drag, startPoint x: 185, startPoint y: 31, endPoint x: 131, endPoint y: 34, distance: 54.7
click at [131, 34] on ol "Policyholders / Russell Falicon Motors, LLC / Quote" at bounding box center [151, 32] width 113 height 6
copy ol "Russell Falicon Motors, LLC /"
click at [401, 143] on div "Policyholders / Russell Falicon Motors, LLC / Quote Quote Results Broker Name M…" at bounding box center [246, 257] width 314 height 460
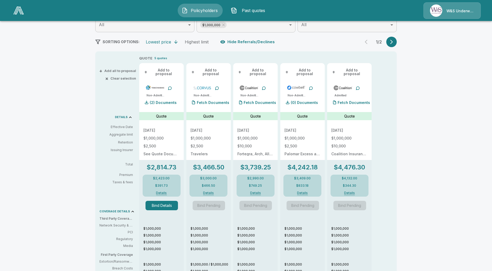
scroll to position [87, 0]
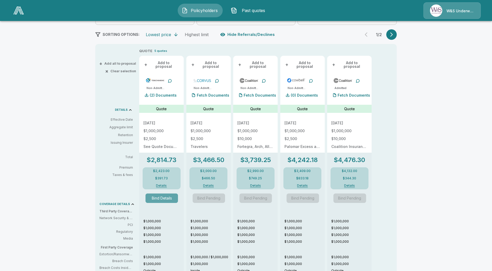
click at [162, 194] on button "Bind Details" at bounding box center [161, 197] width 32 height 9
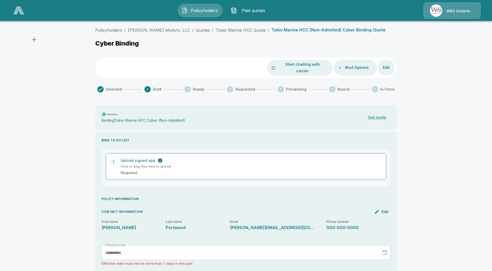
click at [347, 64] on button "Bind Options" at bounding box center [357, 68] width 28 height 10
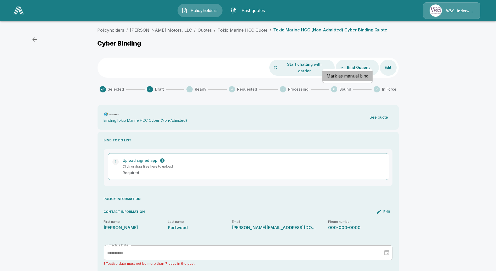
click at [348, 76] on li "Mark as manual bind" at bounding box center [348, 75] width 50 height 9
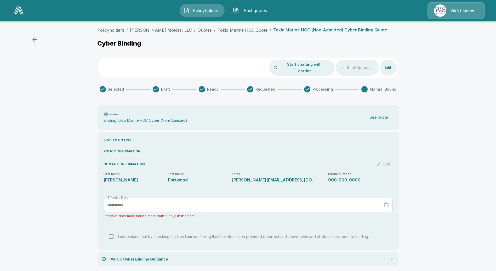
drag, startPoint x: 11, startPoint y: 173, endPoint x: 14, endPoint y: 179, distance: 6.3
click at [11, 173] on div "**********" at bounding box center [248, 148] width 496 height 247
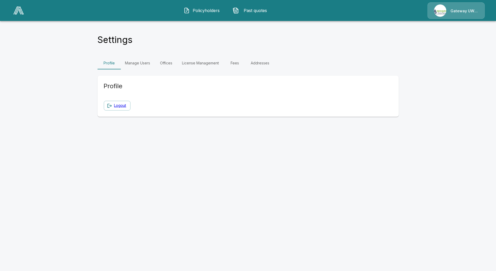
click at [150, 65] on link "Manage Users" at bounding box center [137, 63] width 33 height 13
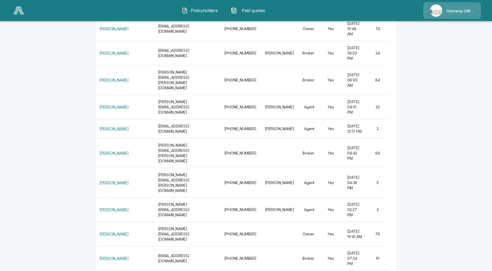
scroll to position [262, 0]
